Goal: Find specific page/section: Find specific page/section

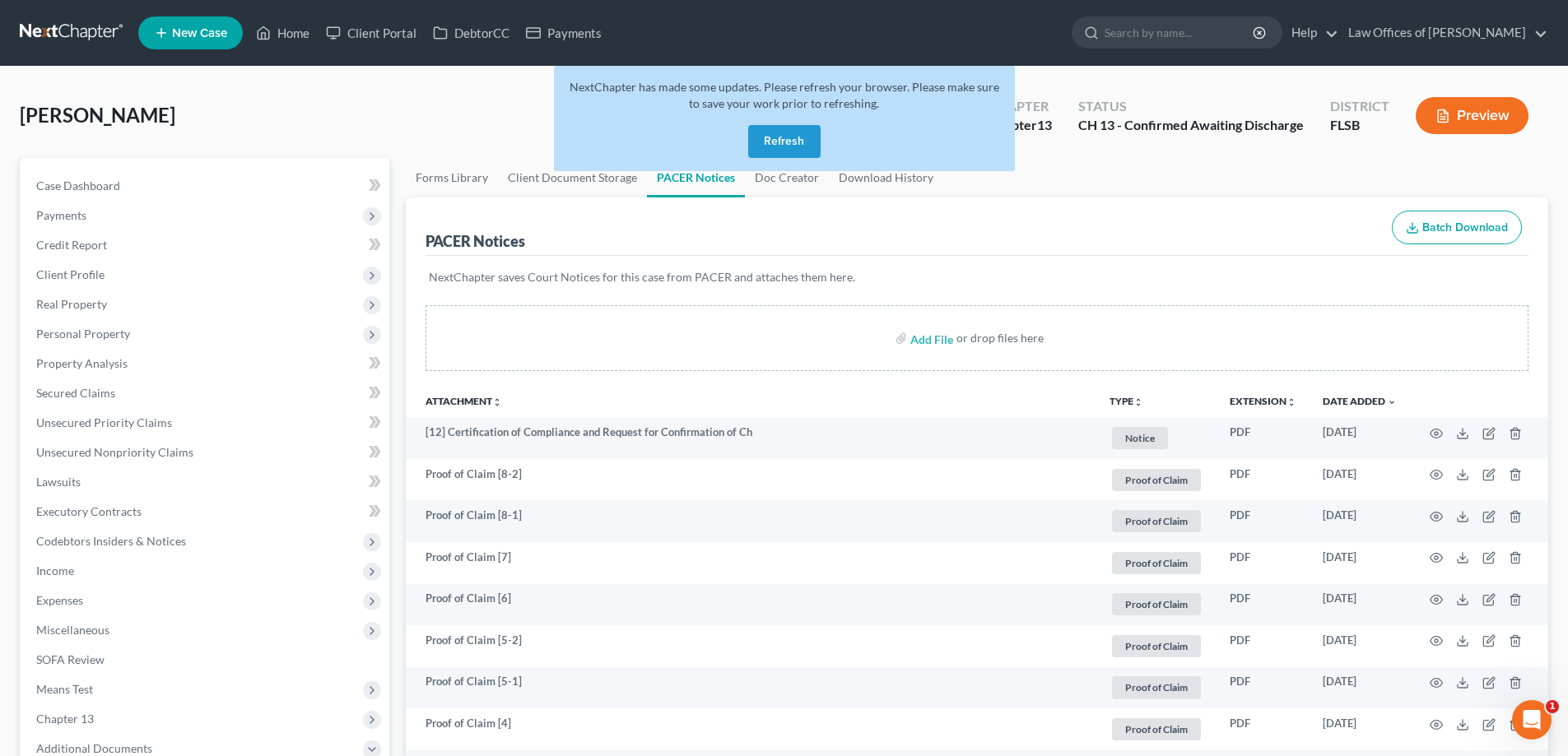
click at [67, 36] on link at bounding box center [72, 32] width 105 height 30
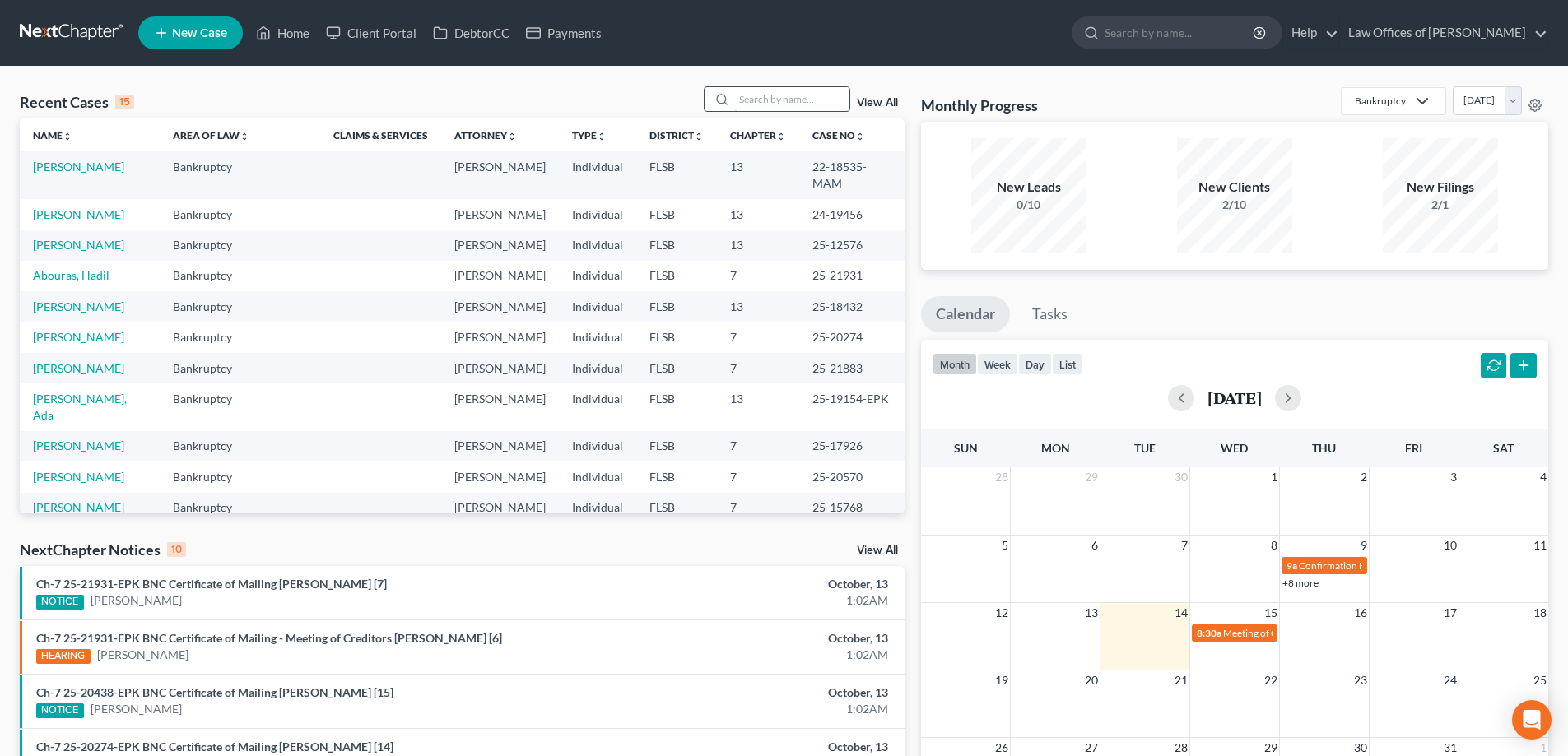
click at [788, 98] on input "search" at bounding box center [791, 99] width 115 height 24
type input "sutain"
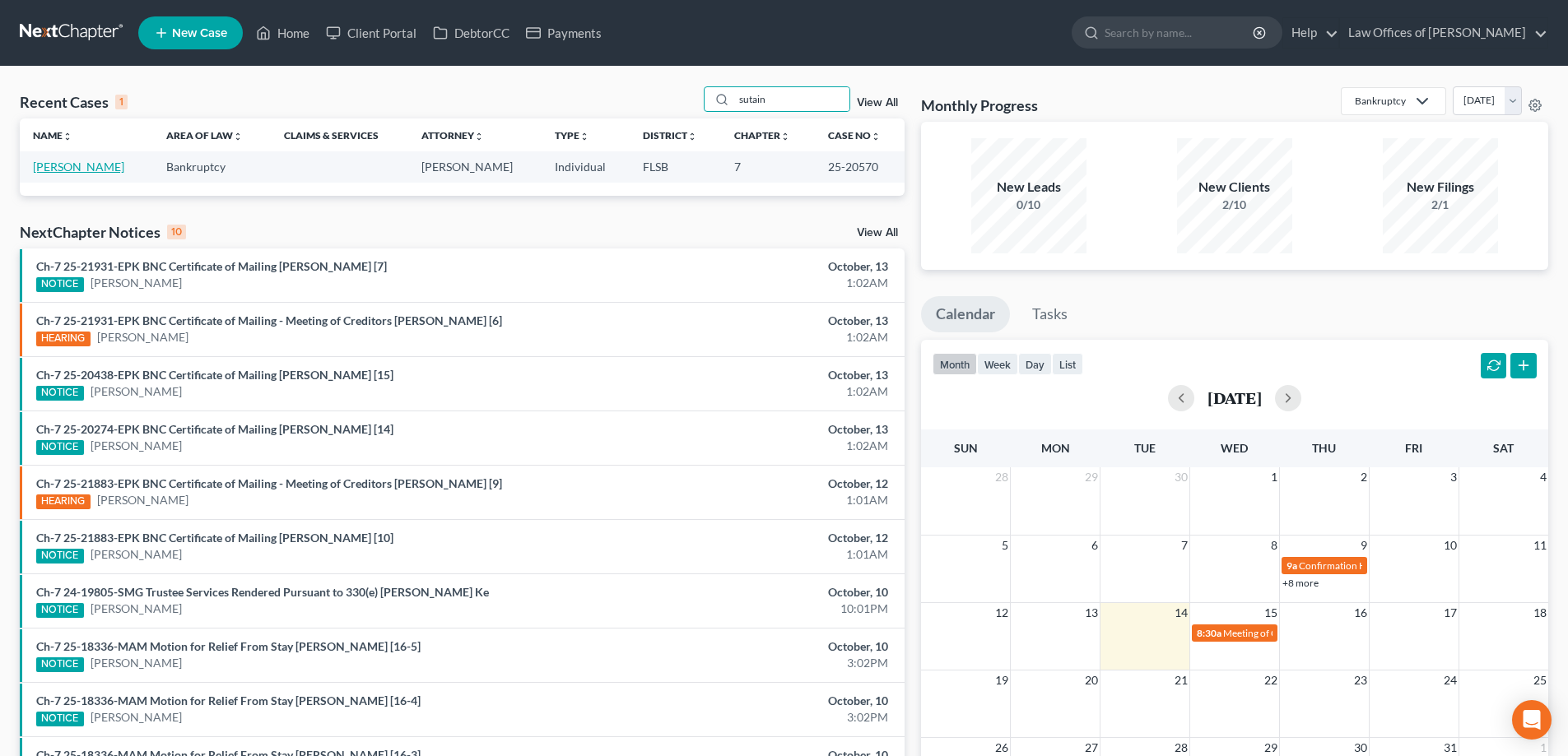
click at [100, 167] on link "[PERSON_NAME]" at bounding box center [79, 166] width 91 height 14
select select "18"
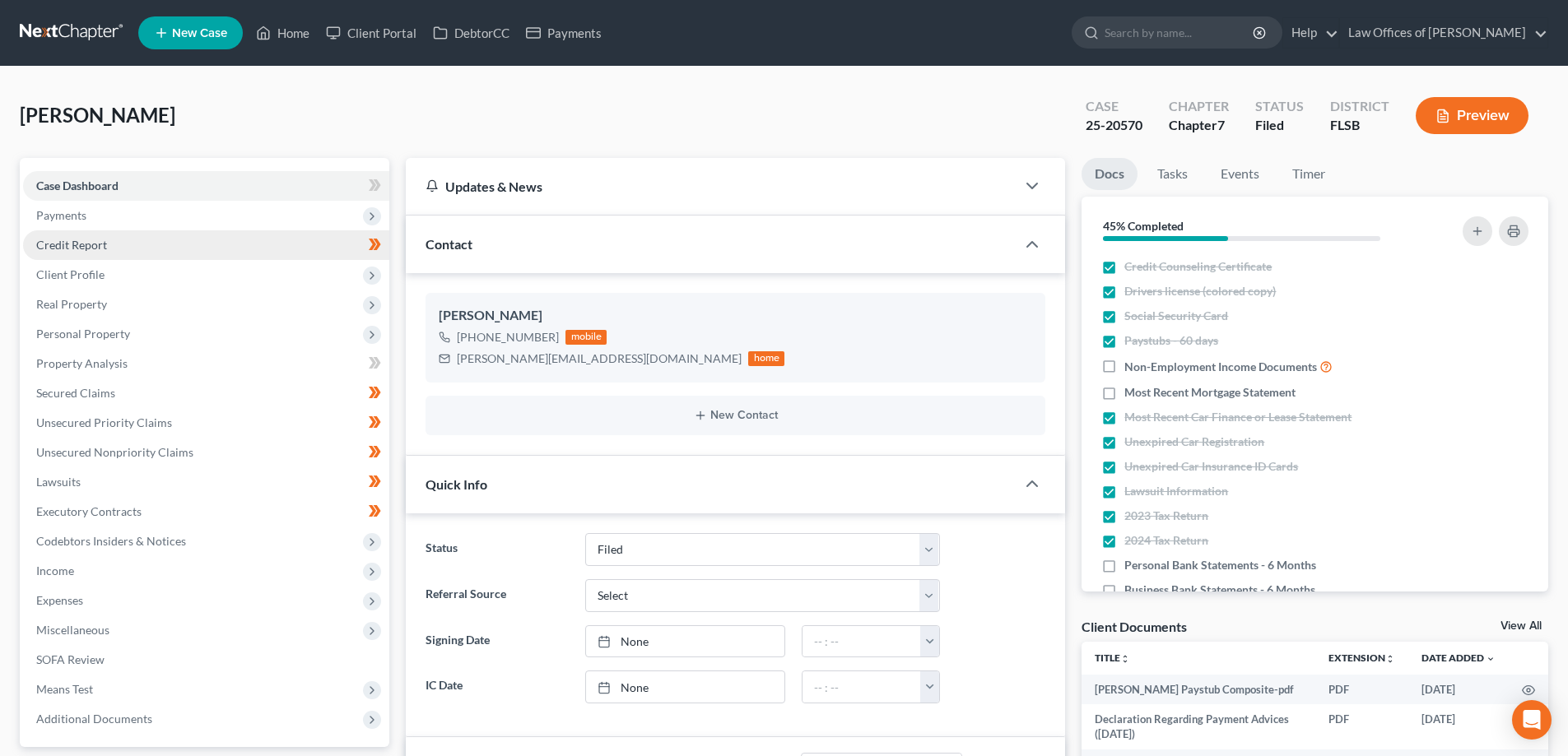
scroll to position [148, 0]
click at [493, 358] on div "[PERSON_NAME][EMAIL_ADDRESS][DOMAIN_NAME]" at bounding box center [599, 358] width 285 height 16
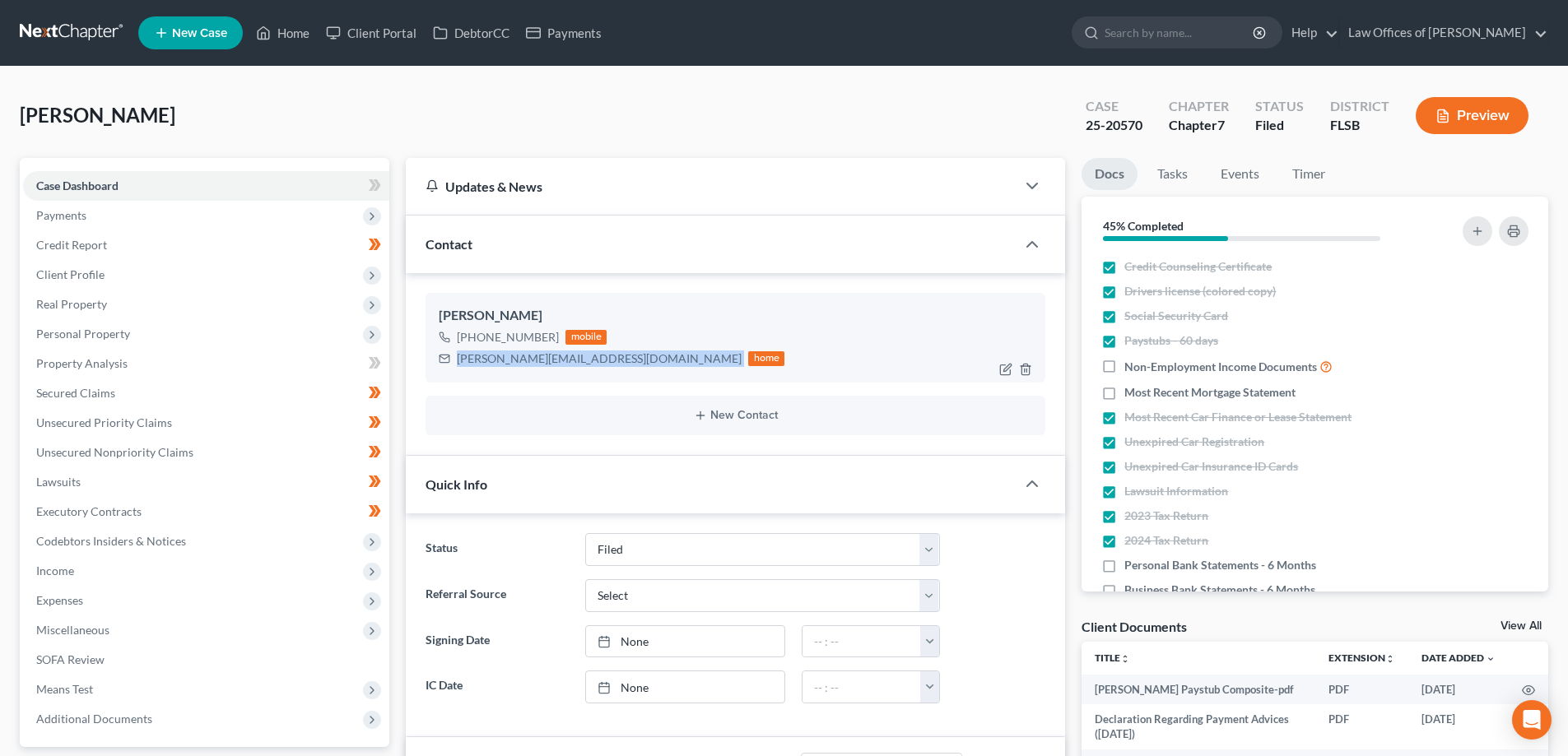
click at [493, 358] on div "[PERSON_NAME][EMAIL_ADDRESS][DOMAIN_NAME]" at bounding box center [599, 358] width 285 height 16
copy div "[PERSON_NAME][EMAIL_ADDRESS][DOMAIN_NAME]"
click at [1228, 34] on input "search" at bounding box center [1180, 32] width 150 height 31
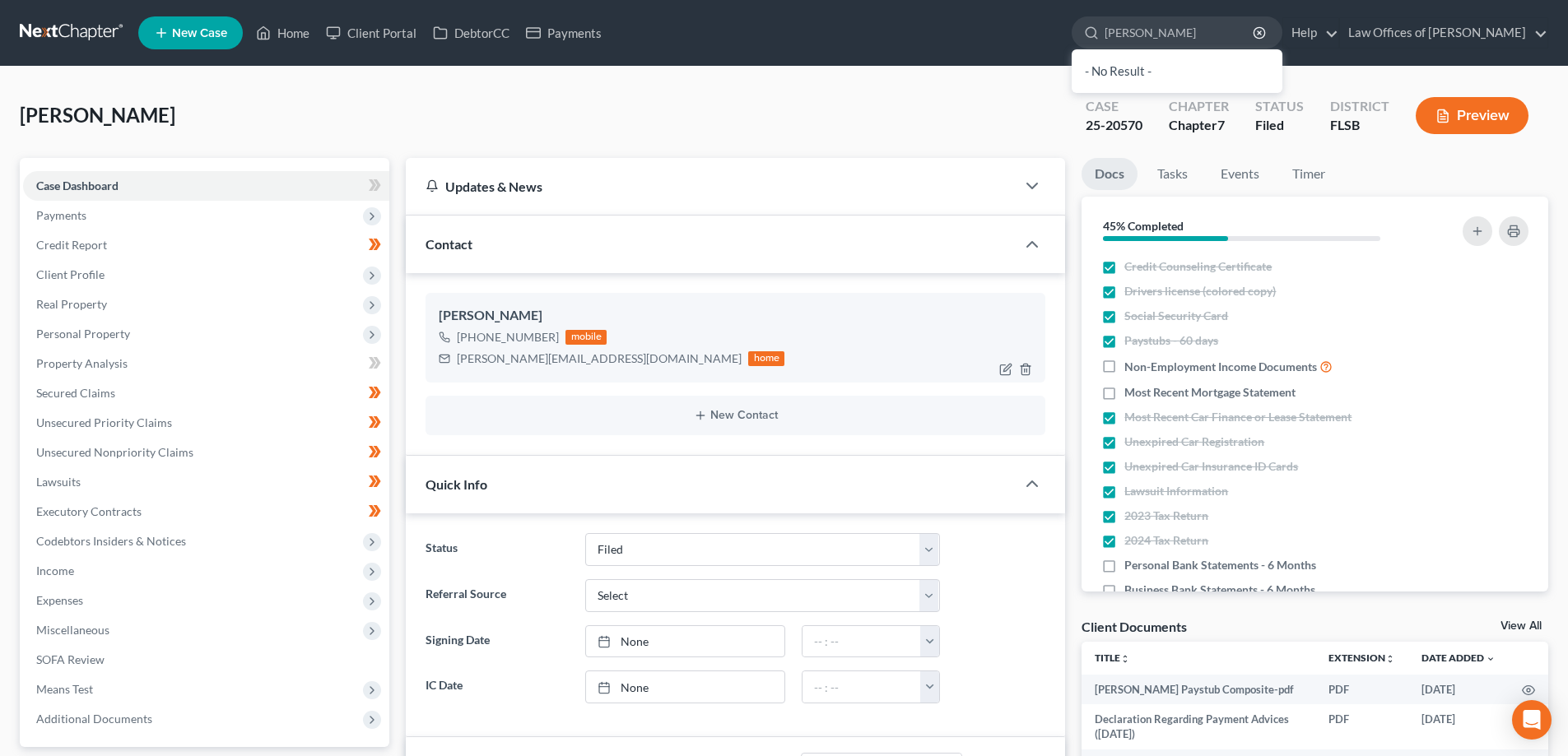
type input "[PERSON_NAME]"
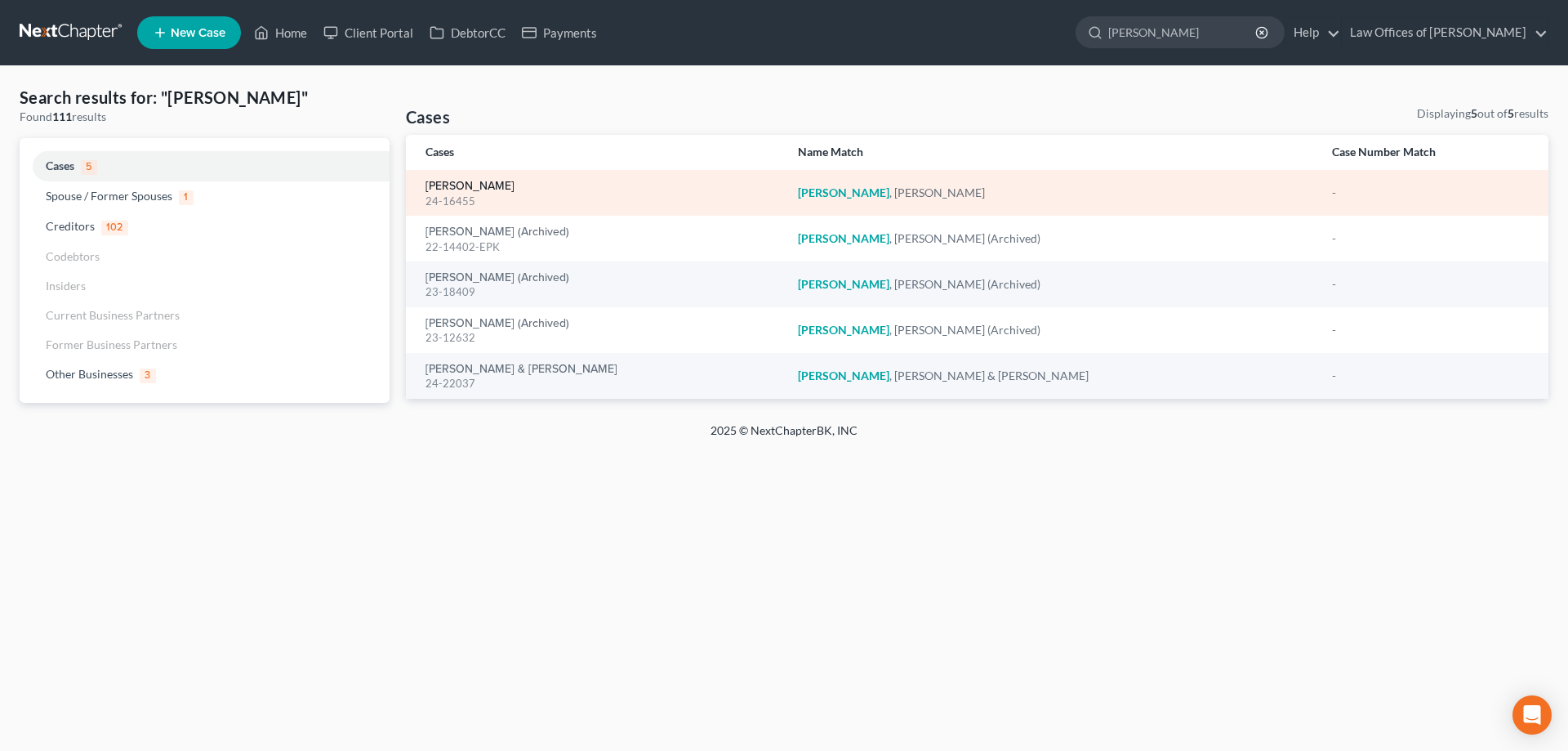
click at [455, 189] on link "[PERSON_NAME]" at bounding box center [469, 186] width 89 height 11
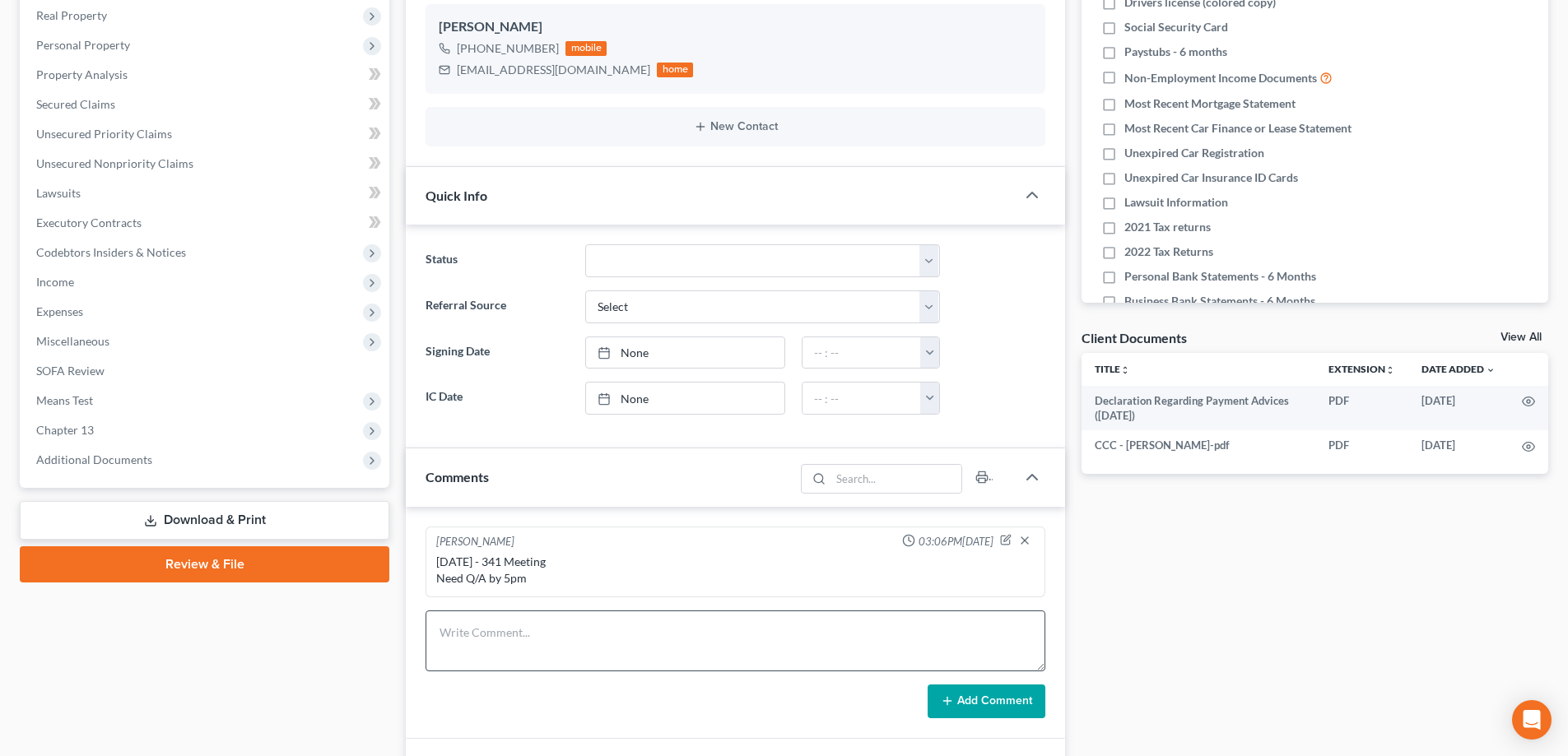
scroll to position [165, 0]
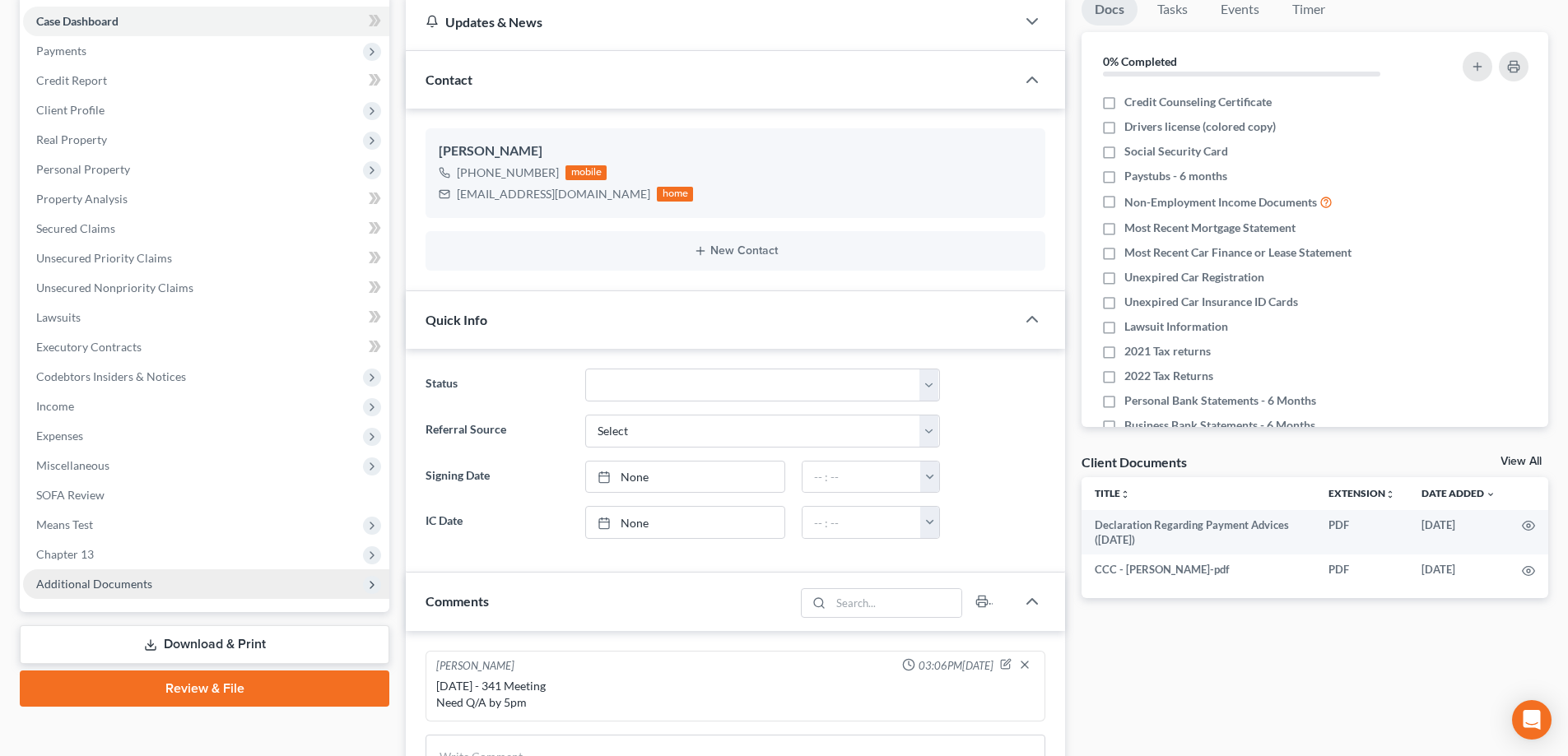
click at [129, 577] on span "Additional Documents" at bounding box center [94, 584] width 116 height 14
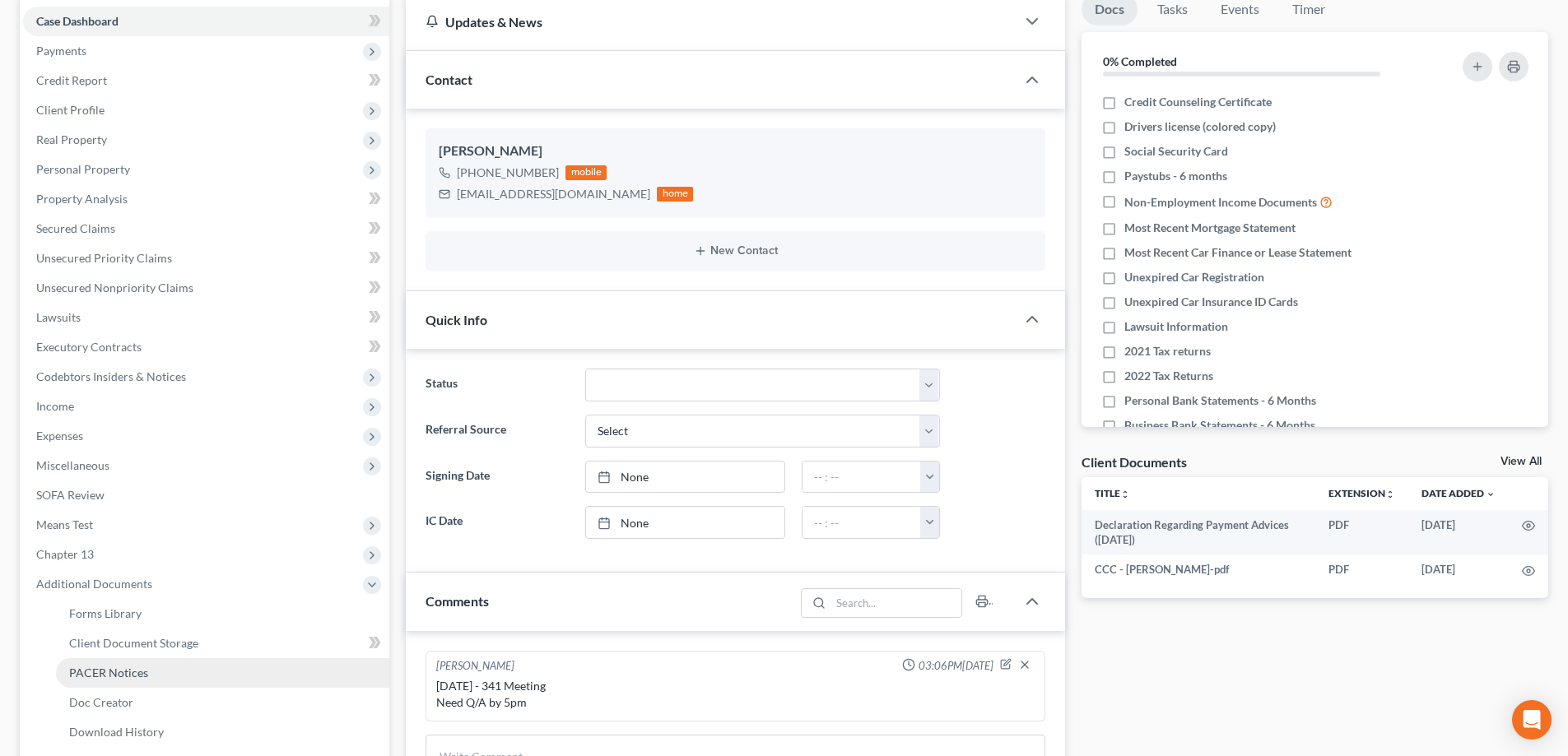
click at [118, 676] on span "PACER Notices" at bounding box center [108, 672] width 79 height 14
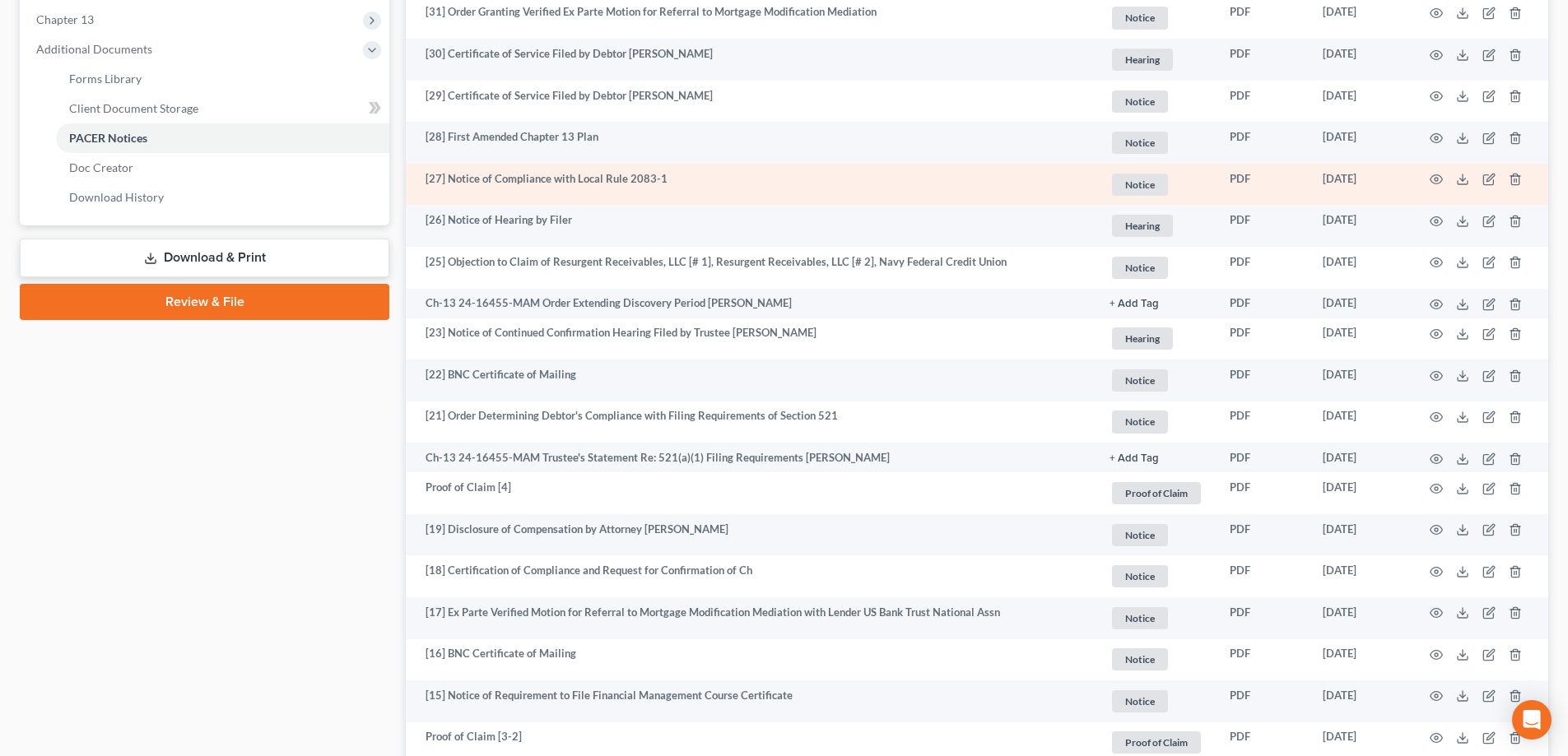
scroll to position [823, 0]
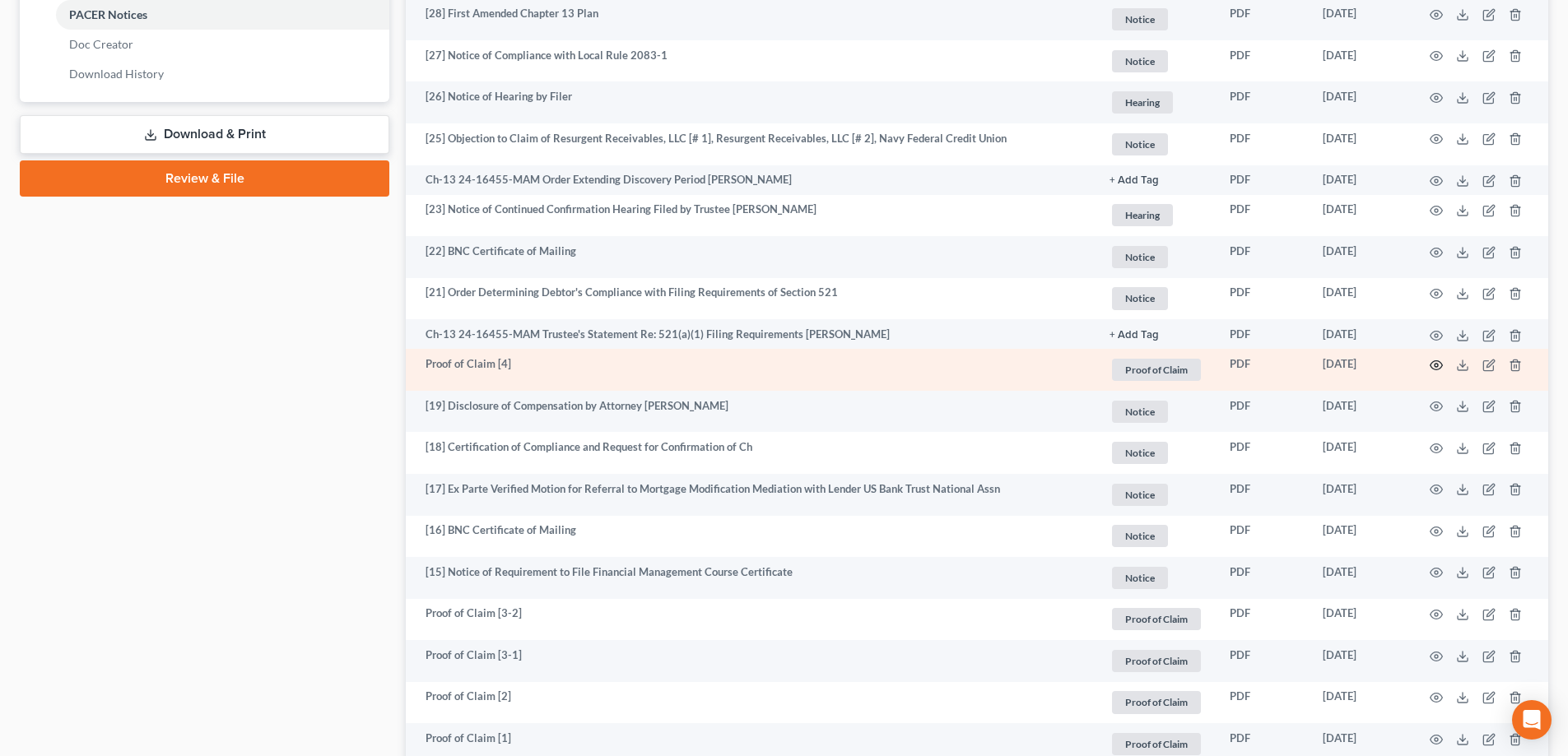
click at [1433, 367] on icon "button" at bounding box center [1436, 364] width 13 height 13
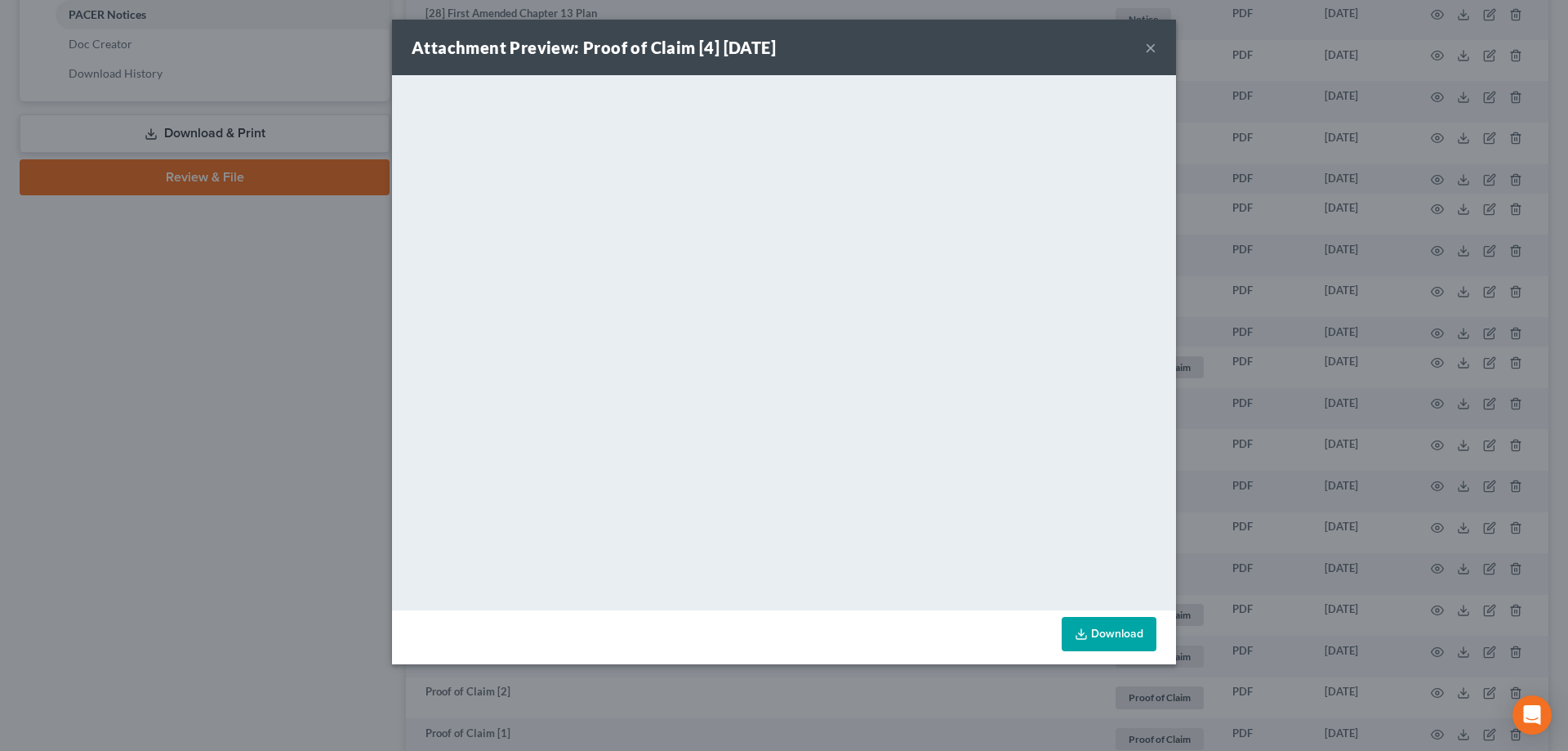
click at [1149, 49] on button "×" at bounding box center [1150, 47] width 11 height 19
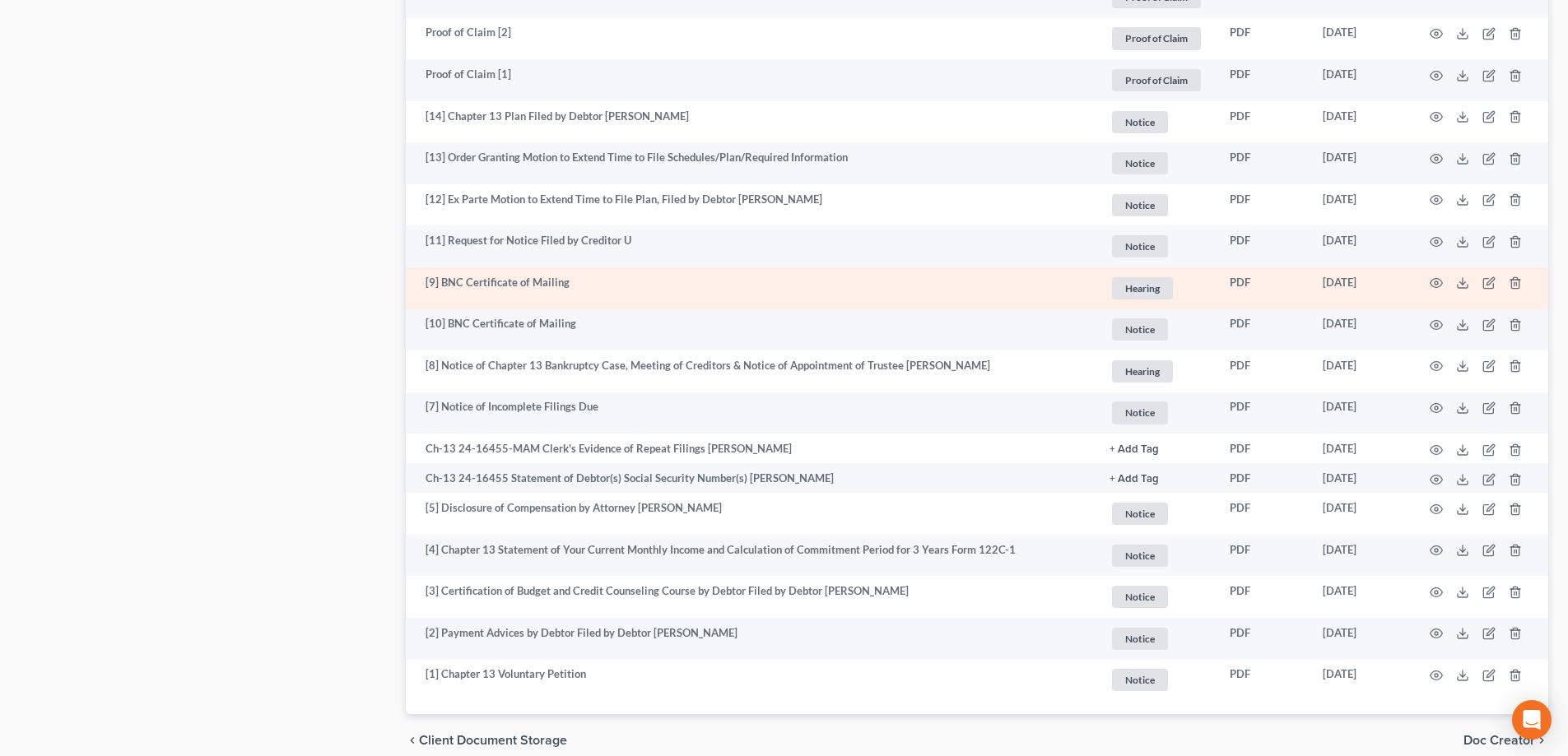
scroll to position [1313, 0]
